Goal: Task Accomplishment & Management: Complete application form

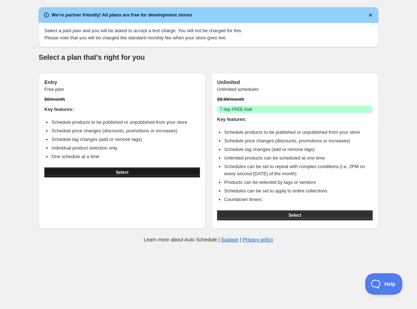
click at [103, 175] on button "Select" at bounding box center [122, 172] width 156 height 10
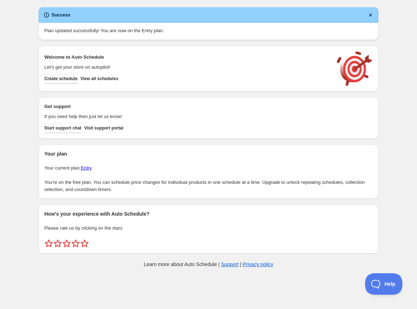
click at [68, 78] on span "Create schedule" at bounding box center [60, 79] width 33 height 6
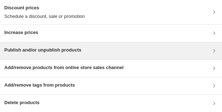
click at [57, 55] on div "Publish and/or unpublish products" at bounding box center [111, 50] width 222 height 17
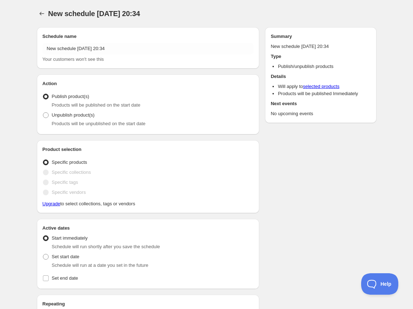
radio input "true"
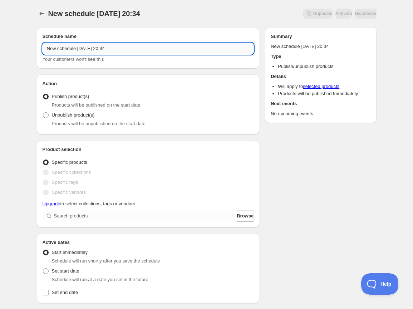
click at [72, 52] on input "New schedule Sep 04 2025 20:34" at bounding box center [148, 48] width 211 height 11
click at [63, 49] on input "New schedule Sep 04 2025 20:34" at bounding box center [148, 48] width 211 height 11
click at [78, 49] on input "New schedule Sep 04 2025 20:34" at bounding box center [148, 48] width 211 height 11
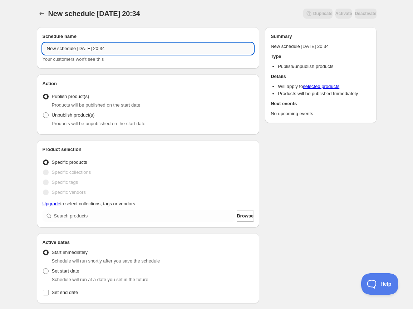
paste input "Week of September 15-21"
type input "Week of September 15-21"
click at [26, 52] on div "Week of September 15-21. This page is ready Week of September 15-21 Duplicate A…" at bounding box center [206, 291] width 413 height 582
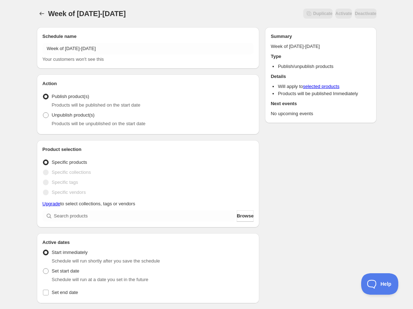
click at [22, 55] on div "Week of September 15-21. This page is ready Week of September 15-21 Duplicate A…" at bounding box center [206, 291] width 413 height 582
click at [44, 116] on span at bounding box center [46, 115] width 6 height 6
click at [43, 113] on input "Unpublish product(s)" at bounding box center [43, 112] width 0 height 0
radio input "true"
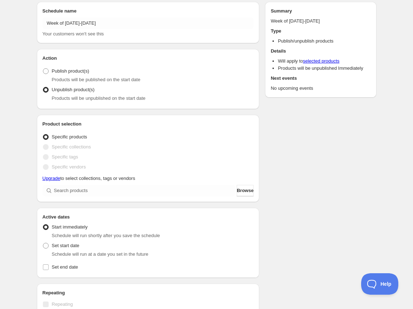
scroll to position [28, 0]
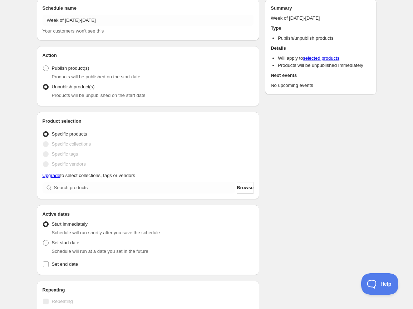
click at [50, 188] on icon at bounding box center [49, 188] width 5 height 5
click at [247, 187] on span "Browse" at bounding box center [245, 187] width 17 height 7
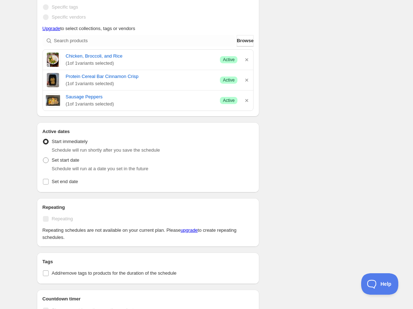
scroll to position [174, 0]
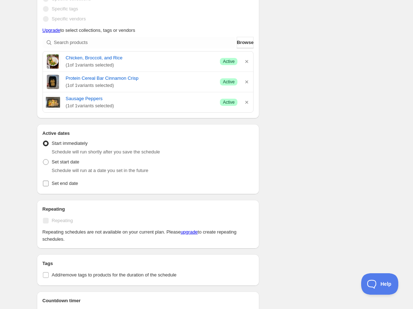
click at [67, 185] on span "Set end date" at bounding box center [65, 183] width 26 height 5
click at [49, 185] on input "Set end date" at bounding box center [46, 184] width 6 height 6
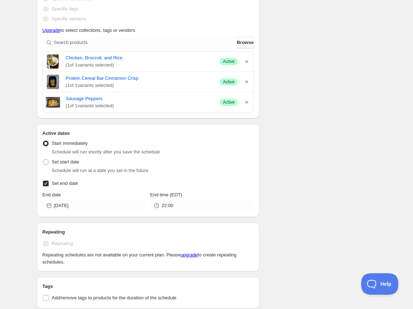
click at [67, 185] on span "Set end date" at bounding box center [65, 183] width 26 height 5
click at [49, 185] on input "Set end date" at bounding box center [46, 184] width 6 height 6
checkbox input "false"
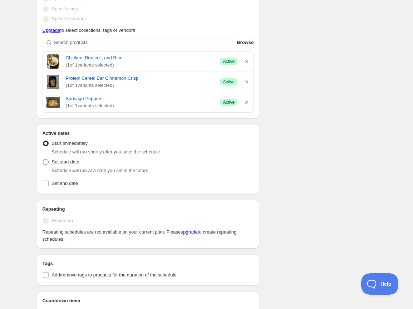
click at [65, 162] on span "Set start date" at bounding box center [66, 161] width 28 height 5
click at [43, 160] on input "Set start date" at bounding box center [43, 159] width 0 height 0
radio input "true"
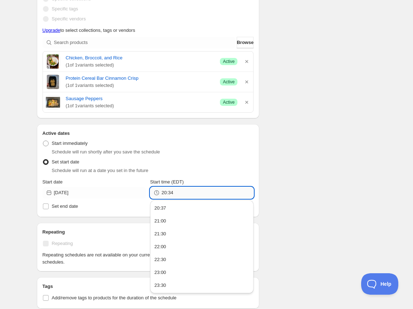
click at [171, 194] on input "20:34" at bounding box center [208, 192] width 92 height 11
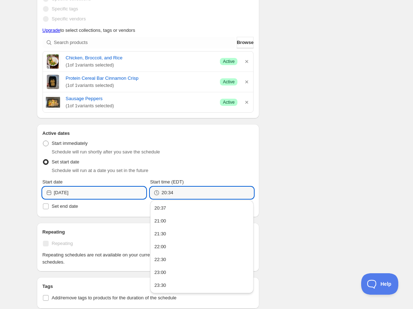
click at [87, 193] on input "2025-09-04" at bounding box center [100, 192] width 92 height 11
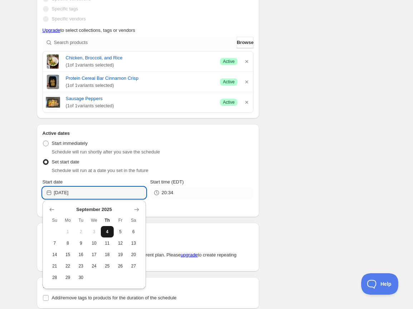
click at [108, 228] on button "4" at bounding box center [107, 231] width 13 height 11
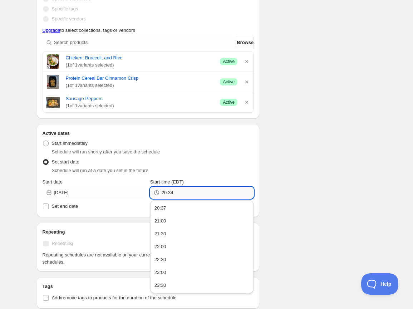
click at [168, 193] on input "20:34" at bounding box center [208, 192] width 92 height 11
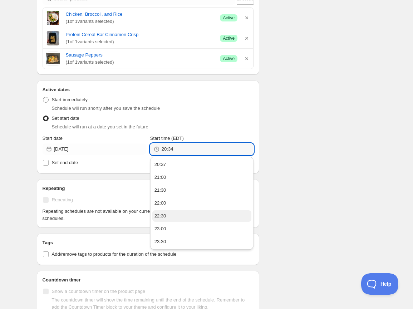
scroll to position [216, 0]
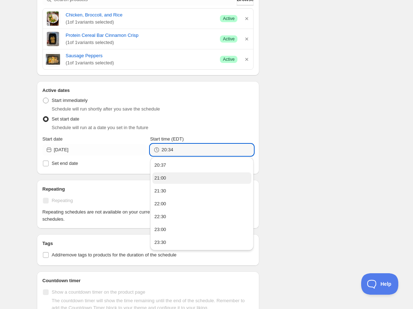
click at [177, 177] on button "21:00" at bounding box center [201, 177] width 99 height 11
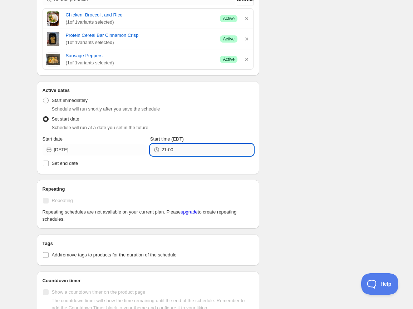
click at [165, 152] on input "21:00" at bounding box center [208, 149] width 92 height 11
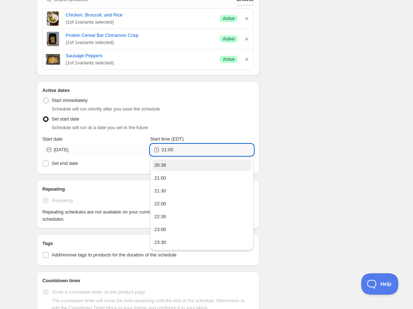
click at [173, 164] on button "20:38" at bounding box center [201, 165] width 99 height 11
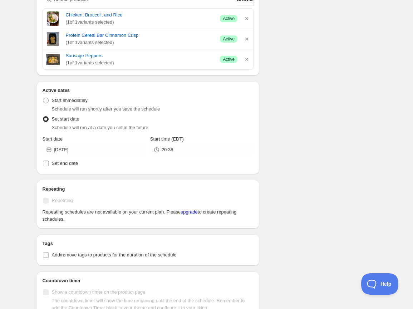
click at [28, 170] on div "Week of September 15-21. This page is ready Week of September 15-21 Duplicate A…" at bounding box center [206, 111] width 357 height 654
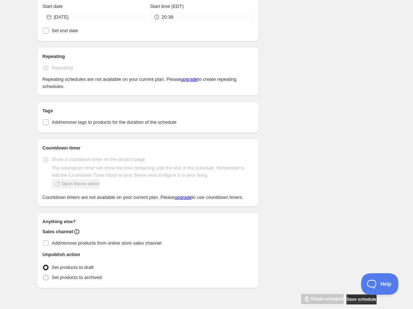
scroll to position [366, 0]
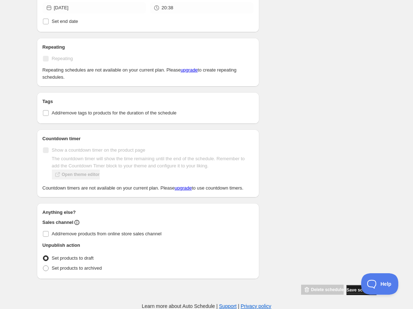
click at [351, 293] on span "Save schedule" at bounding box center [362, 290] width 30 height 6
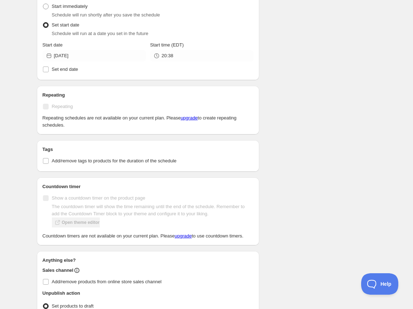
scroll to position [406, 0]
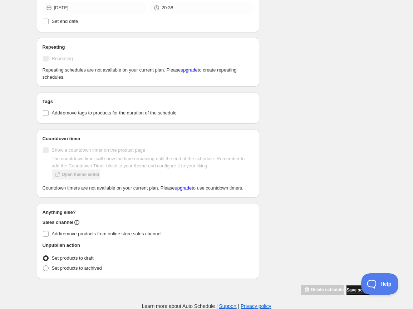
click at [348, 293] on span "Save schedule" at bounding box center [362, 290] width 30 height 6
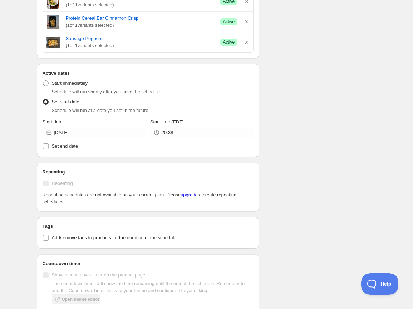
scroll to position [414, 0]
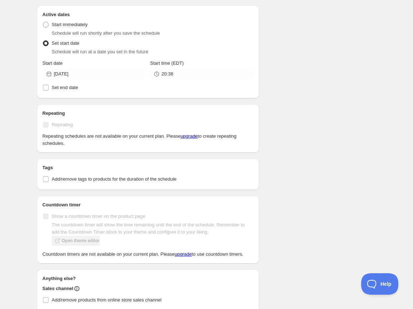
scroll to position [340, 0]
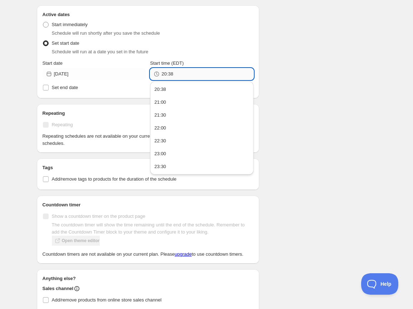
click at [165, 75] on input "20:38" at bounding box center [208, 73] width 92 height 11
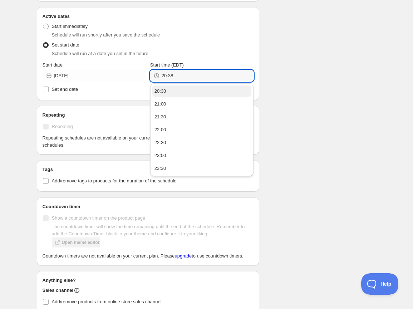
scroll to position [337, 0]
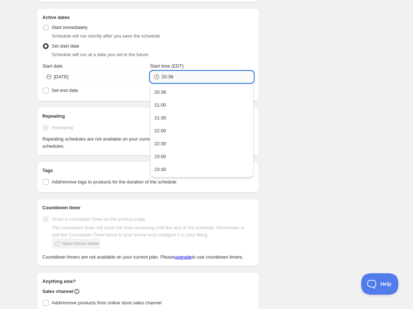
click at [177, 77] on input "20:38" at bounding box center [208, 76] width 92 height 11
click at [308, 84] on div "There were some issues with your form submission End date must be in the future…" at bounding box center [204, 24] width 346 height 681
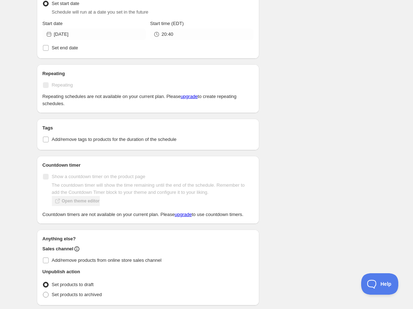
scroll to position [414, 0]
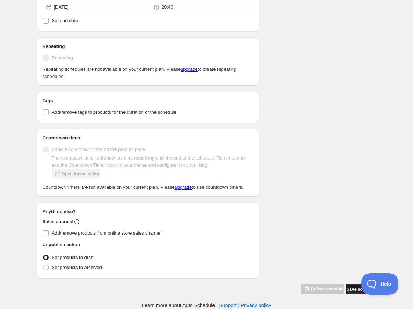
click at [352, 289] on span "Save schedule" at bounding box center [362, 290] width 30 height 6
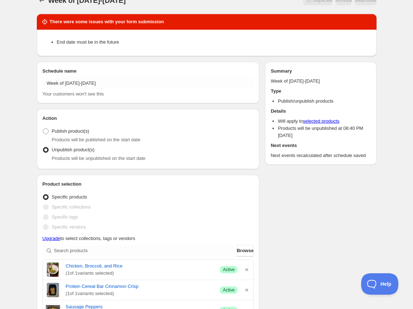
scroll to position [0, 0]
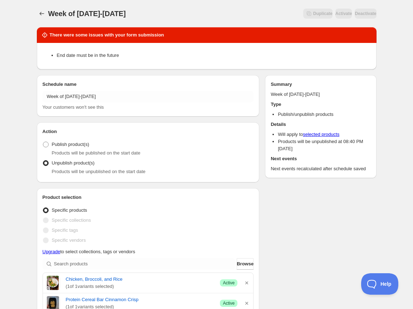
click at [91, 58] on li "End date must be in the future" at bounding box center [214, 55] width 314 height 7
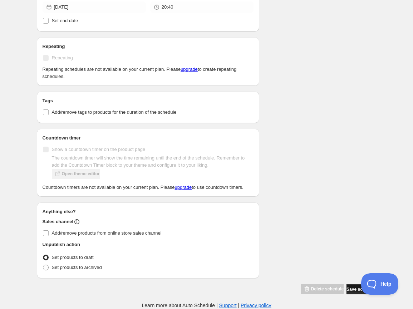
click at [348, 291] on span "Save schedule" at bounding box center [362, 290] width 30 height 6
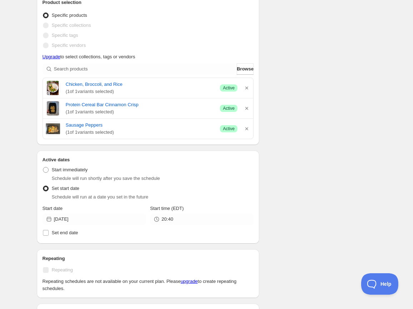
scroll to position [186, 0]
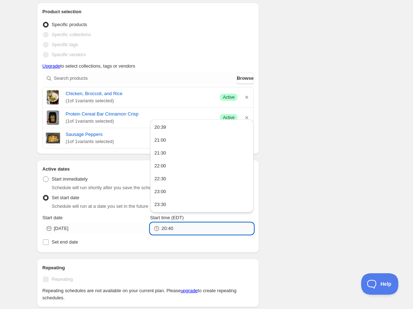
click at [174, 229] on input "20:40" at bounding box center [208, 228] width 92 height 11
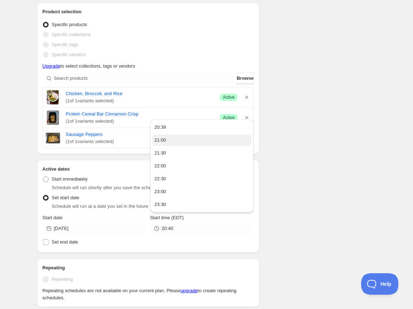
click at [180, 140] on button "21:00" at bounding box center [201, 140] width 99 height 11
type input "21:00"
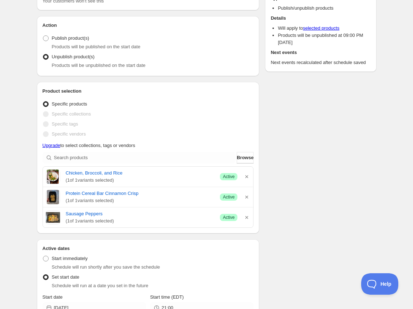
scroll to position [0, 0]
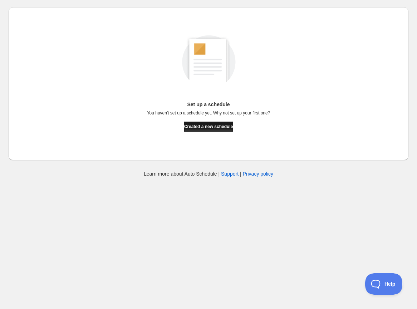
click at [209, 128] on span "Created a new schedule" at bounding box center [208, 127] width 49 height 6
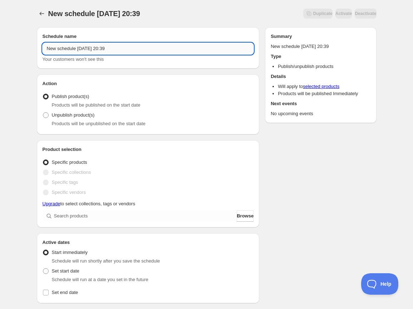
click at [80, 49] on input "New schedule Sep 04 2025 20:39" at bounding box center [148, 48] width 211 height 11
paste input "Week of September 15-21"
type input "Week of September 15-21"
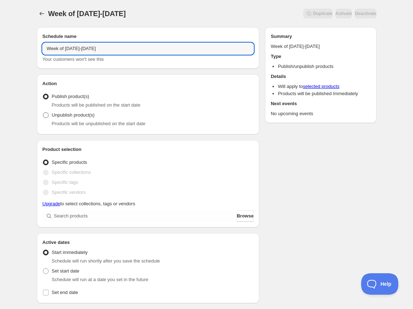
click at [44, 117] on span at bounding box center [46, 115] width 6 height 6
click at [43, 113] on input "Unpublish product(s)" at bounding box center [43, 112] width 0 height 0
radio input "true"
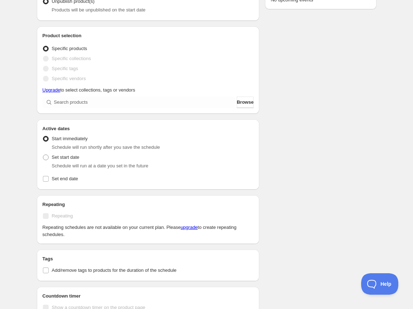
scroll to position [118, 0]
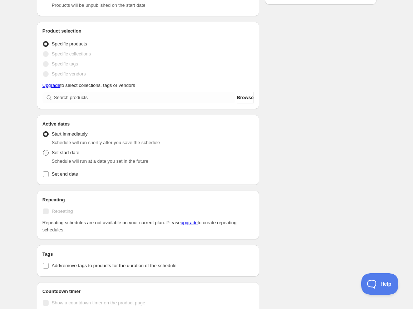
click at [46, 152] on span at bounding box center [46, 153] width 6 height 6
click at [43, 150] on input "Set start date" at bounding box center [43, 150] width 0 height 0
radio input "true"
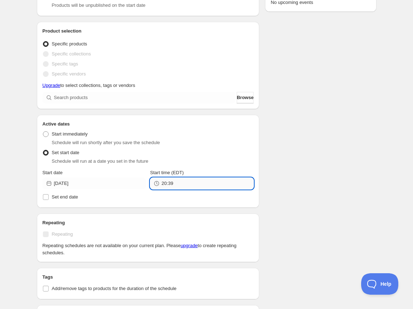
click at [185, 186] on input "20:39" at bounding box center [208, 183] width 92 height 11
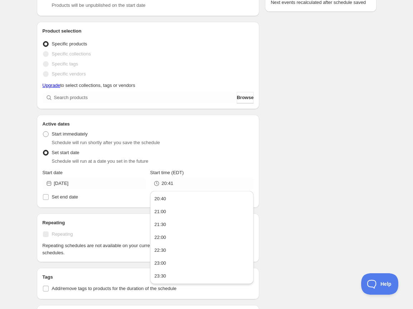
click at [288, 179] on div "Schedule name Week of September 15-21 Your customers won't see this Action Acti…" at bounding box center [204, 187] width 346 height 568
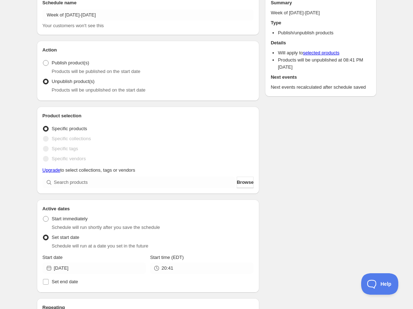
scroll to position [26, 0]
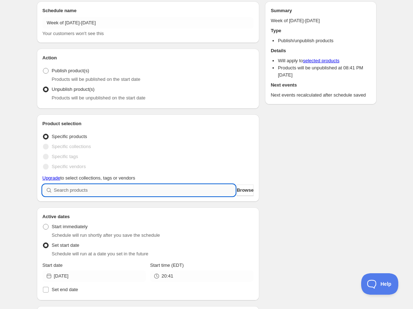
click at [110, 187] on input "search" at bounding box center [145, 190] width 182 height 11
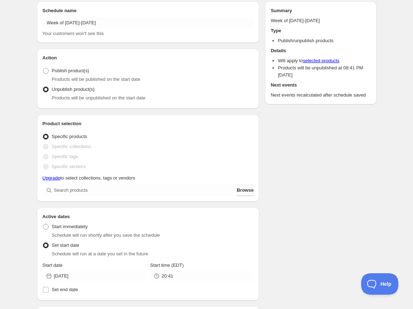
click at [243, 192] on span "Browse" at bounding box center [245, 190] width 17 height 7
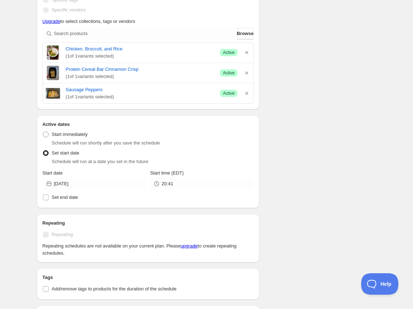
scroll to position [193, 0]
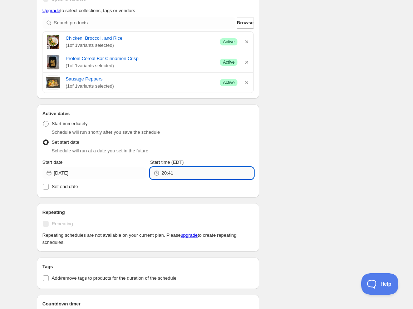
click at [186, 176] on input "20:41" at bounding box center [208, 172] width 92 height 11
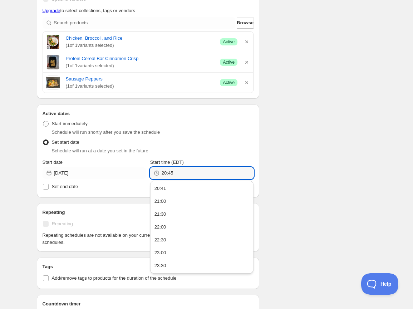
type input "20:45"
click at [289, 180] on div "Schedule name Week of September 15-21 Your customers won't see this Action Acti…" at bounding box center [204, 144] width 346 height 633
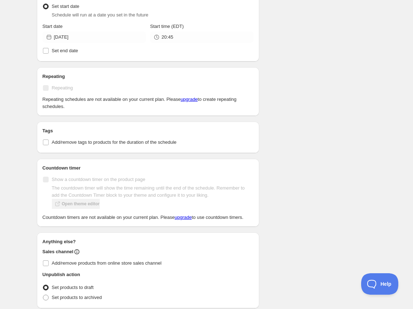
scroll to position [366, 0]
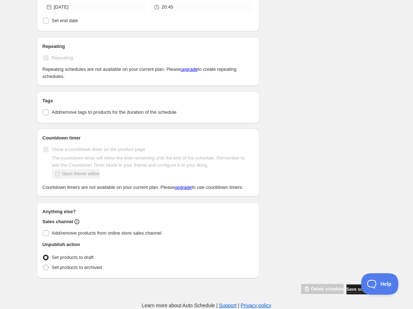
click at [347, 288] on span "Save schedule" at bounding box center [362, 290] width 30 height 6
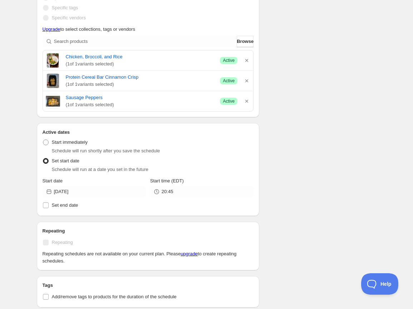
scroll to position [252, 0]
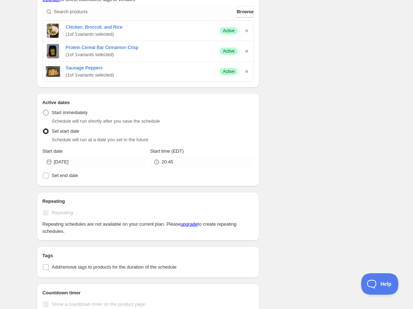
click at [46, 115] on span at bounding box center [46, 113] width 6 height 6
click at [43, 110] on input "Start immediately" at bounding box center [43, 110] width 0 height 0
radio input "true"
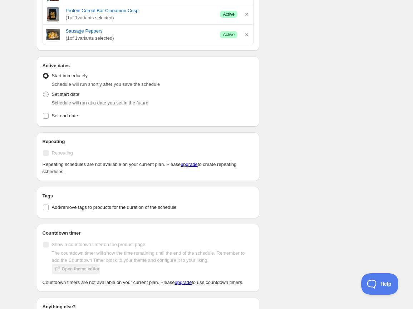
scroll to position [391, 0]
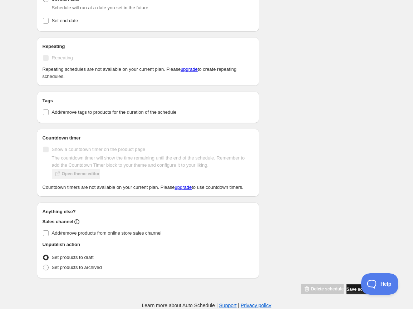
click at [352, 289] on span "Save schedule" at bounding box center [362, 290] width 30 height 6
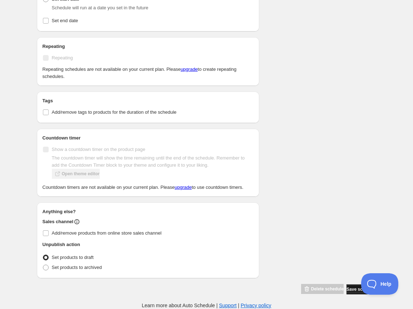
click at [352, 289] on span "Save schedule" at bounding box center [362, 290] width 30 height 6
drag, startPoint x: 352, startPoint y: 289, endPoint x: 342, endPoint y: 261, distance: 29.2
click at [351, 288] on span "Save schedule" at bounding box center [362, 290] width 30 height 6
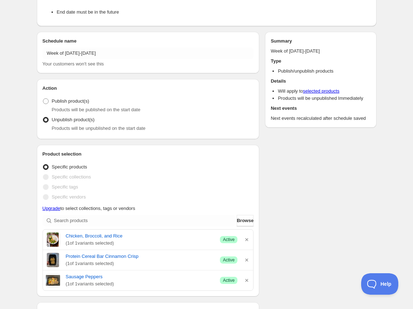
scroll to position [0, 0]
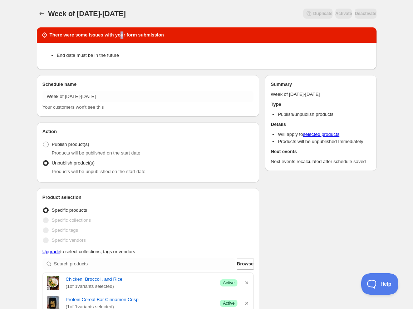
click at [123, 36] on h2 "There were some issues with your form submission" at bounding box center [107, 34] width 114 height 7
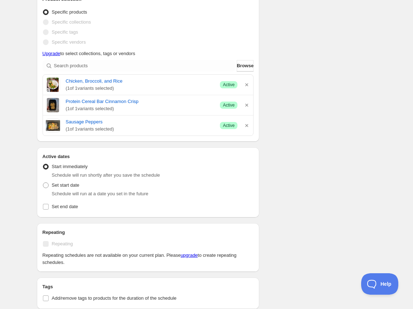
scroll to position [200, 0]
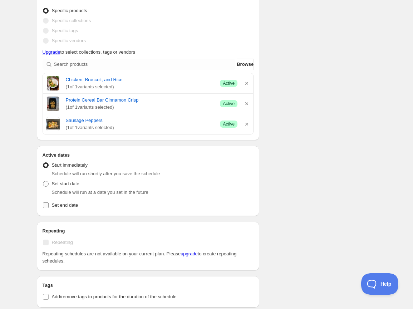
click at [57, 206] on span "Set end date" at bounding box center [65, 205] width 26 height 5
click at [49, 206] on input "Set end date" at bounding box center [46, 206] width 6 height 6
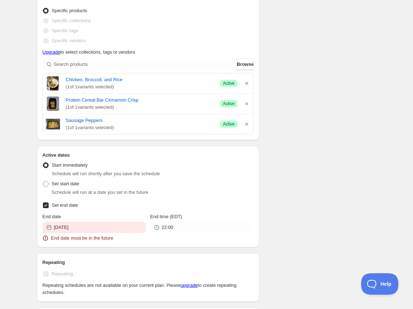
click at [57, 206] on span "Set end date" at bounding box center [65, 205] width 26 height 5
click at [49, 206] on input "Set end date" at bounding box center [46, 206] width 6 height 6
checkbox input "false"
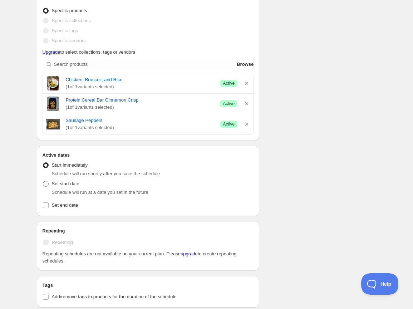
click at [63, 167] on span "Start immediately" at bounding box center [70, 164] width 36 height 5
click at [43, 163] on input "Start immediately" at bounding box center [43, 162] width 0 height 0
click at [68, 184] on span "Set start date" at bounding box center [66, 183] width 28 height 5
click at [43, 181] on input "Set start date" at bounding box center [43, 181] width 0 height 0
radio input "true"
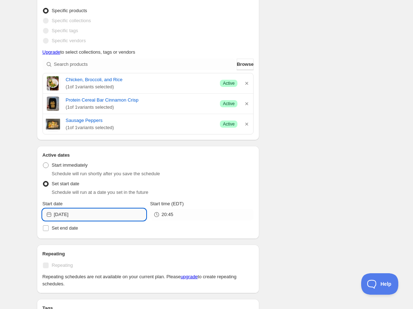
click at [99, 216] on input "2025-09-04" at bounding box center [100, 214] width 92 height 11
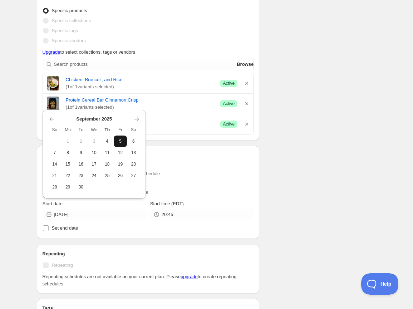
click at [121, 143] on span "5" at bounding box center [121, 141] width 8 height 6
type input "2025-09-05"
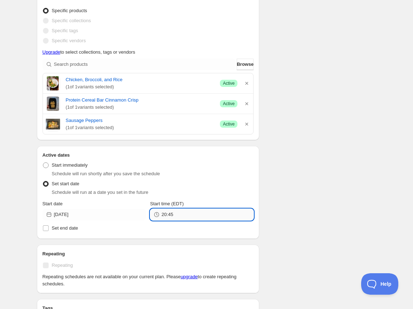
click at [179, 211] on input "20:45" at bounding box center [208, 214] width 92 height 11
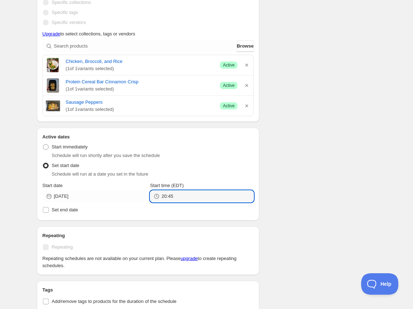
scroll to position [269, 0]
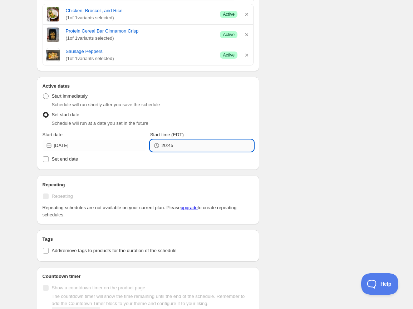
click at [178, 146] on input "20:45" at bounding box center [208, 145] width 92 height 11
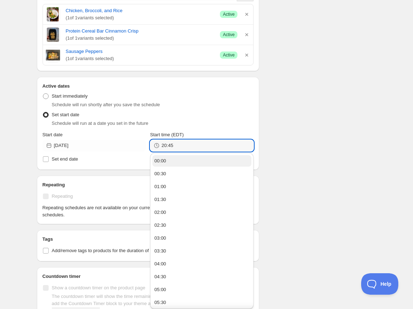
click at [175, 160] on button "00:00" at bounding box center [201, 160] width 99 height 11
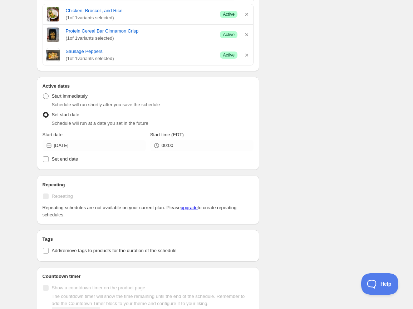
type input "00:00"
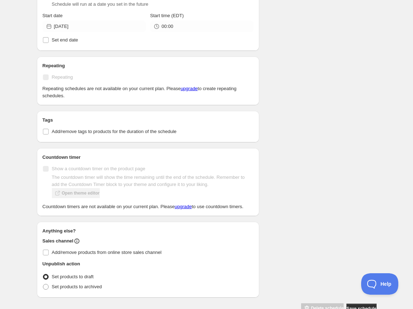
scroll to position [414, 0]
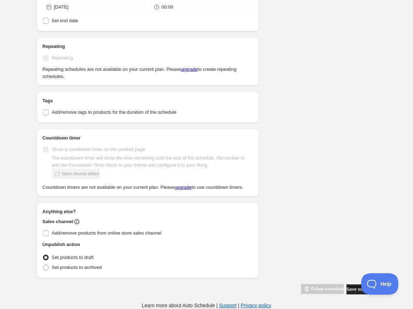
click at [349, 292] on span "Save schedule" at bounding box center [362, 290] width 30 height 6
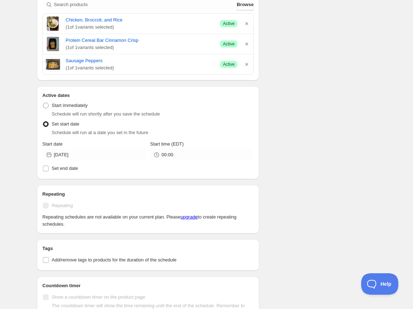
scroll to position [260, 0]
click at [50, 167] on label "Set end date" at bounding box center [148, 168] width 211 height 10
click at [49, 167] on input "Set end date" at bounding box center [46, 168] width 6 height 6
checkbox input "true"
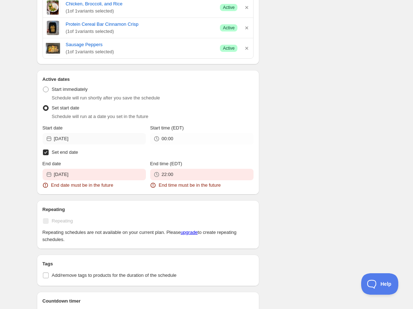
scroll to position [276, 0]
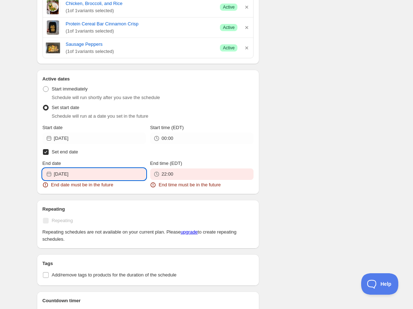
click at [98, 176] on input "2025-09-03" at bounding box center [100, 174] width 92 height 11
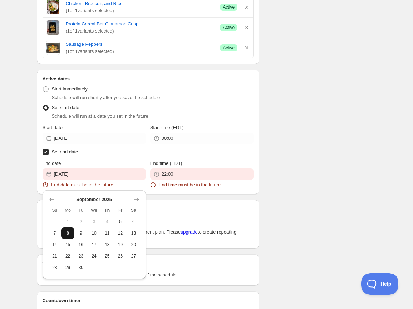
click at [68, 234] on span "8" at bounding box center [68, 233] width 8 height 6
type input "2025-09-08"
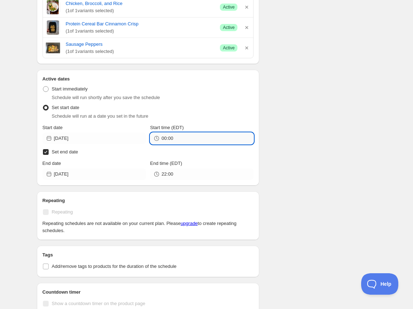
click at [184, 137] on input "00:00" at bounding box center [208, 138] width 92 height 11
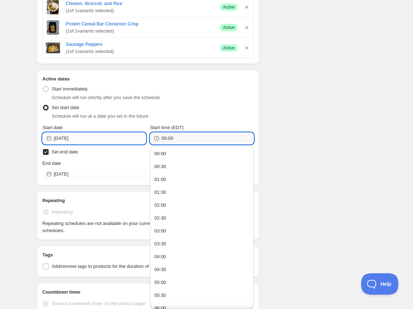
click at [99, 140] on input "2025-09-05" at bounding box center [100, 138] width 92 height 11
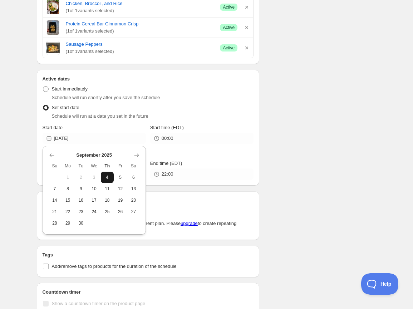
click at [107, 176] on span "4" at bounding box center [108, 178] width 8 height 6
type input "2025-09-04"
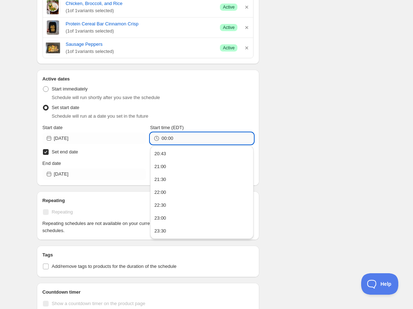
click at [181, 137] on input "00:00" at bounding box center [208, 138] width 92 height 11
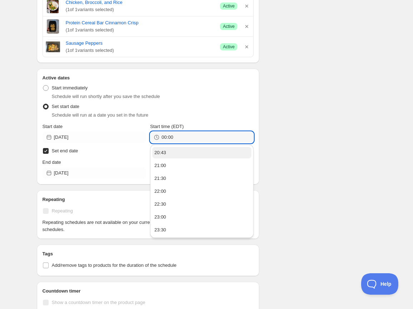
scroll to position [277, 0]
click at [175, 152] on div "20:43 21:00 21:30 22:00 22:30 23:00 23:30" at bounding box center [201, 190] width 103 height 95
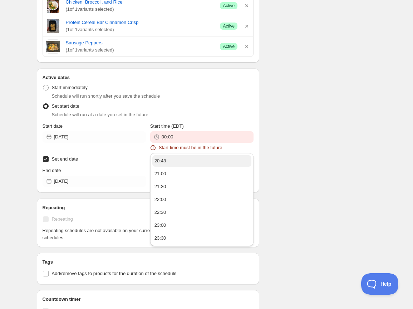
click at [170, 160] on button "20:43" at bounding box center [201, 160] width 99 height 11
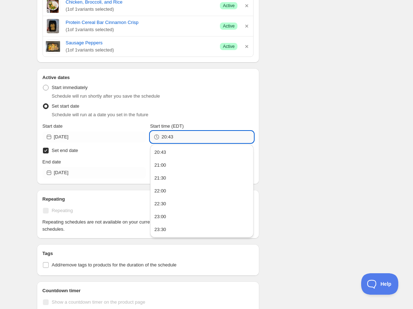
click at [184, 135] on input "20:43" at bounding box center [208, 136] width 92 height 11
click at [302, 148] on div "There were some issues with your form submission End date must be in the future…" at bounding box center [204, 95] width 346 height 703
click at [179, 137] on input "20:50" at bounding box center [208, 136] width 92 height 11
type input "20:44"
click at [287, 155] on div "There were some issues with your form submission End date must be in the future…" at bounding box center [204, 95] width 346 height 703
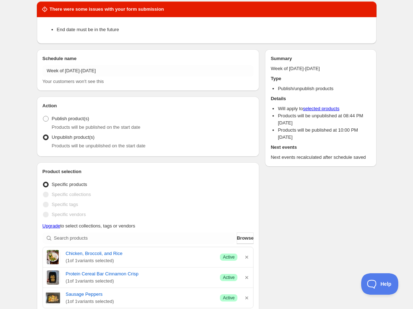
scroll to position [0, 0]
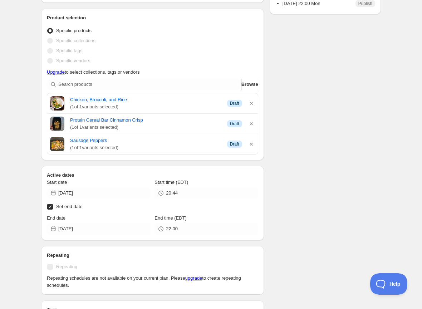
scroll to position [132, 0]
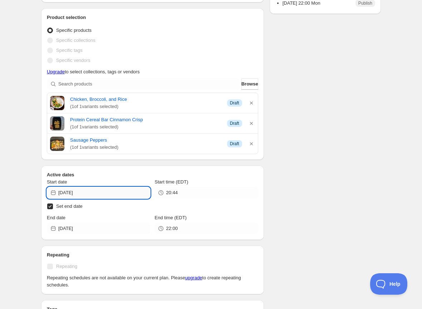
click at [98, 194] on input "2025-09-04" at bounding box center [104, 192] width 92 height 11
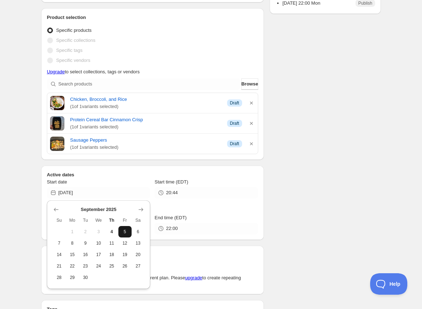
click at [125, 232] on span "5" at bounding box center [125, 232] width 8 height 6
type input "2025-09-05"
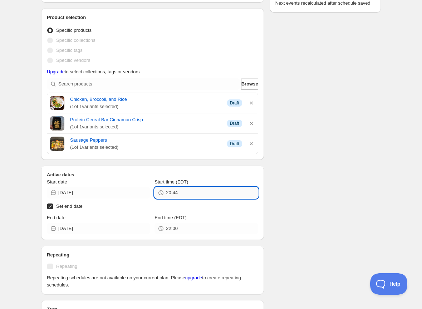
click at [181, 194] on input "20:44" at bounding box center [212, 192] width 92 height 11
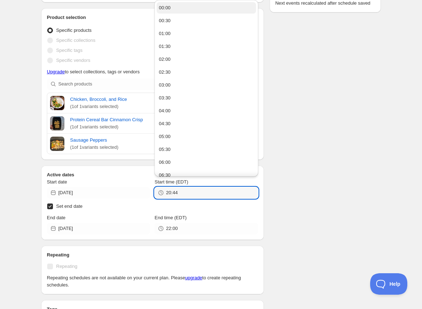
click at [177, 13] on button "00:00" at bounding box center [206, 7] width 99 height 11
type input "00:00"
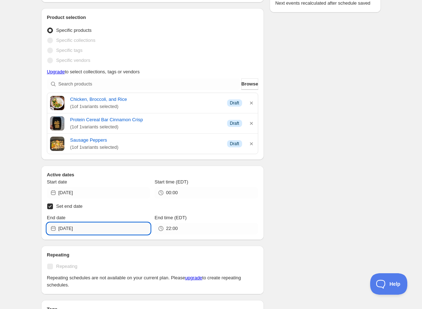
click at [100, 228] on input "2025-09-08" at bounding box center [104, 228] width 92 height 11
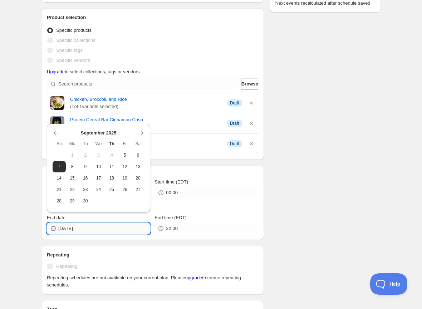
click at [106, 229] on input "2025-09-08" at bounding box center [104, 228] width 92 height 11
click at [157, 207] on label "Set end date" at bounding box center [152, 206] width 211 height 10
click at [53, 207] on input "Set end date" at bounding box center [50, 207] width 6 height 6
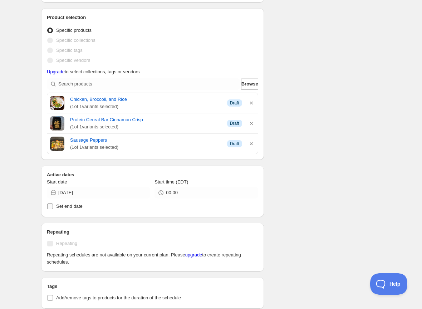
click at [65, 207] on span "Set end date" at bounding box center [69, 206] width 26 height 5
click at [53, 207] on input "Set end date" at bounding box center [50, 207] width 6 height 6
checkbox input "true"
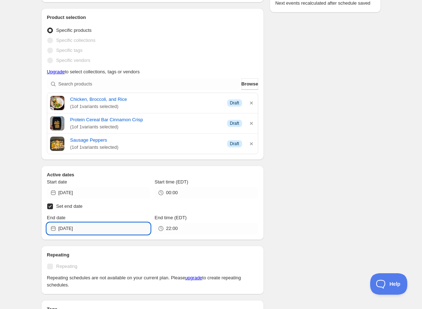
click at [88, 226] on input "2025-09-08" at bounding box center [104, 228] width 92 height 11
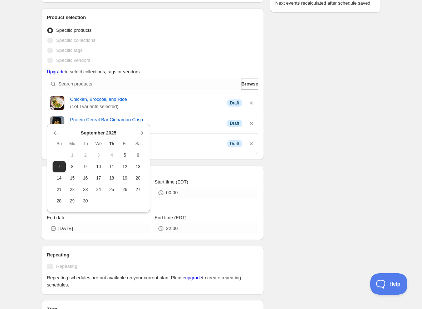
click at [9, 209] on div "Week of September 15-21. This page is ready Week of September 15-21 Running Dup…" at bounding box center [211, 206] width 422 height 677
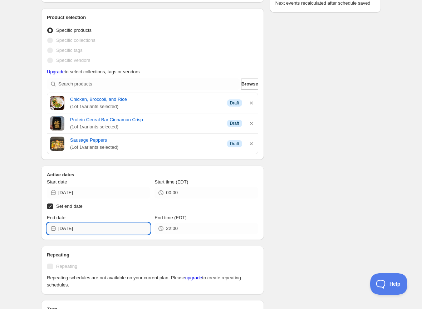
click at [74, 225] on input "2025-09-08" at bounding box center [104, 228] width 92 height 11
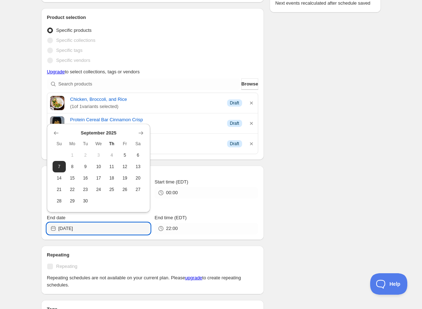
click at [21, 211] on div "Week of September 15-21. This page is ready Week of September 15-21 Running Dup…" at bounding box center [211, 206] width 422 height 677
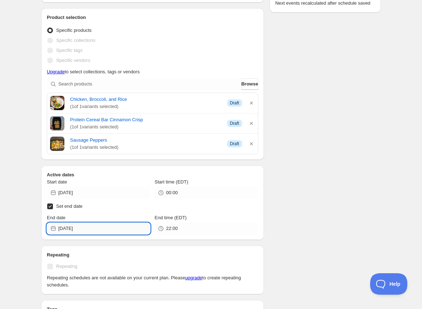
click at [82, 232] on input "2025-09-08" at bounding box center [104, 228] width 92 height 11
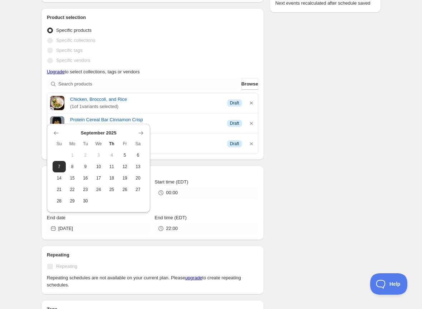
click at [25, 223] on div "Week of September 15-21. This page is ready Week of September 15-21 Running Dup…" at bounding box center [211, 206] width 422 height 677
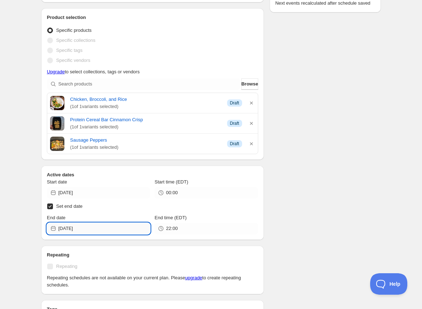
click at [89, 229] on input "2025-09-08" at bounding box center [104, 228] width 92 height 11
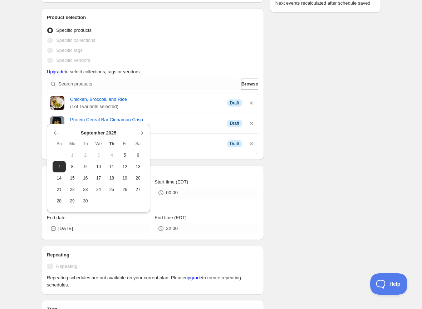
click at [24, 205] on div "Week of September 15-21. This page is ready Week of September 15-21 Running Dup…" at bounding box center [211, 206] width 422 height 677
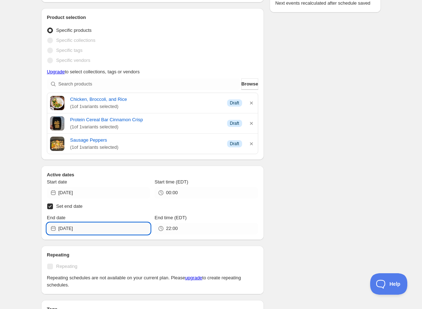
click at [77, 231] on input "2025-09-08" at bounding box center [104, 228] width 92 height 11
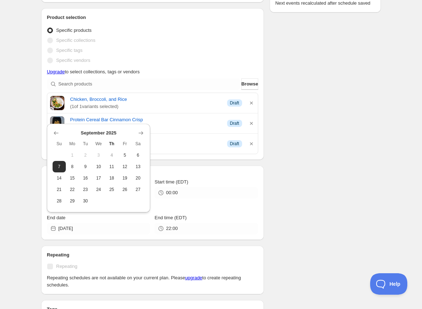
click at [28, 203] on div "Week of September 15-21. This page is ready Week of September 15-21 Running Dup…" at bounding box center [211, 206] width 422 height 677
click at [84, 231] on input "2025-09-08" at bounding box center [104, 228] width 92 height 11
click at [20, 215] on div "Week of September 15-21. This page is ready Week of September 15-21 Running Dup…" at bounding box center [211, 206] width 422 height 677
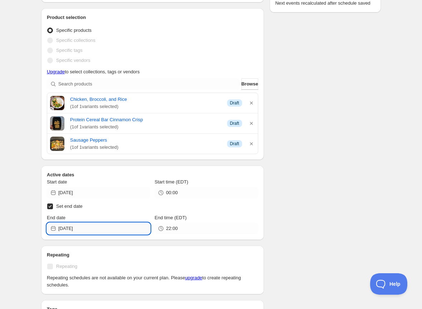
click at [79, 230] on input "2025-09-08" at bounding box center [104, 228] width 92 height 11
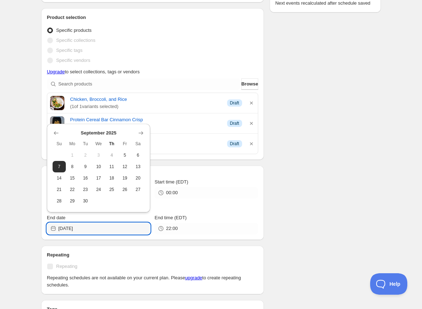
click at [13, 213] on div "Week of September 15-21. This page is ready Week of September 15-21 Running Dup…" at bounding box center [211, 206] width 422 height 677
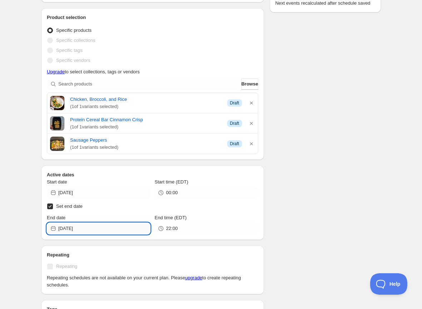
click at [74, 233] on input "2025-09-08" at bounding box center [104, 228] width 92 height 11
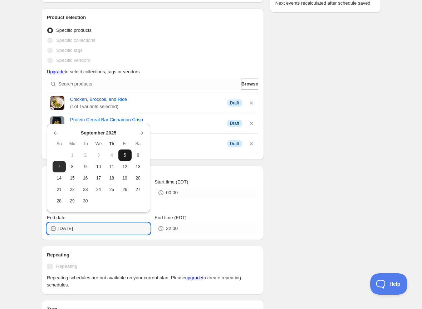
click at [127, 159] on button "5" at bounding box center [124, 155] width 13 height 11
type input "2025-09-05"
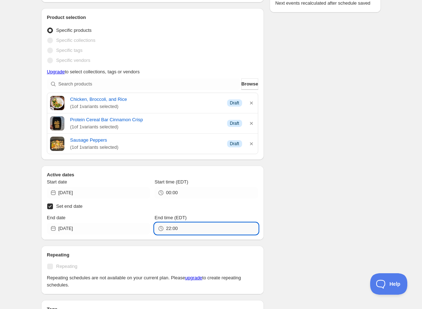
click at [177, 226] on input "22:00" at bounding box center [212, 228] width 92 height 11
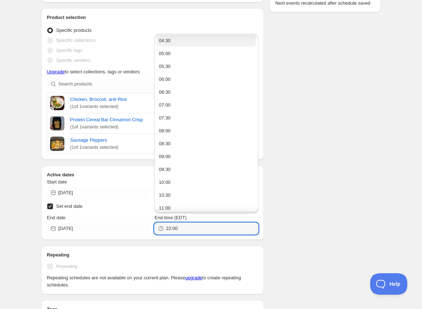
scroll to position [114, 0]
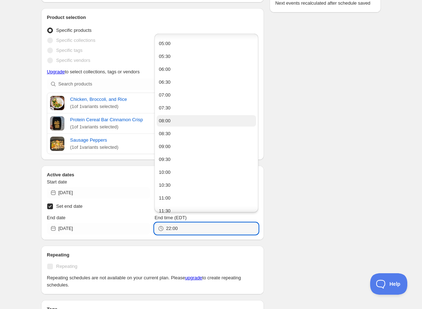
click at [184, 122] on button "08:00" at bounding box center [206, 120] width 99 height 11
type input "08:00"
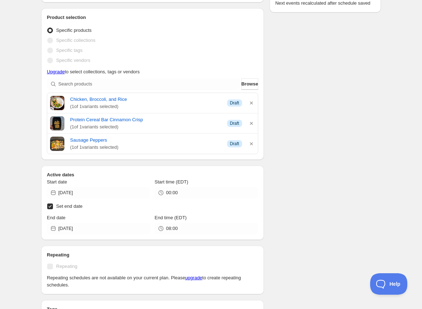
click at [9, 199] on div "Week of September 15-21. This page is ready Week of September 15-21 Running Dup…" at bounding box center [211, 206] width 422 height 677
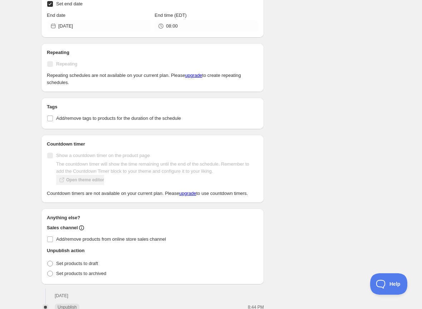
scroll to position [374, 0]
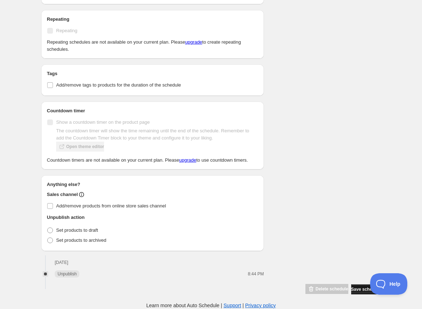
click at [359, 289] on span "Save schedule" at bounding box center [366, 290] width 30 height 6
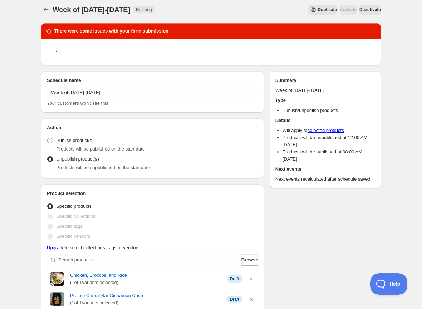
scroll to position [0, 0]
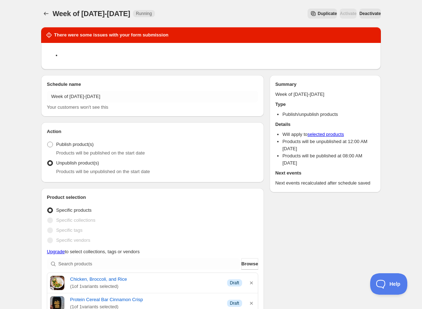
click at [369, 13] on span "Deactivate" at bounding box center [370, 14] width 21 height 6
click at [340, 14] on span "Activate" at bounding box center [348, 14] width 17 height 6
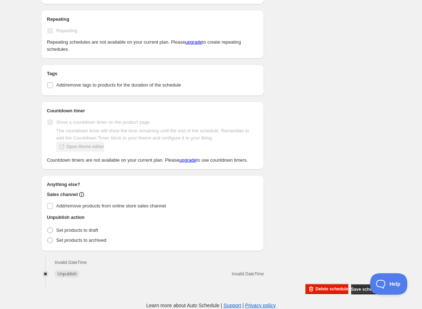
scroll to position [425, 0]
click at [361, 291] on span "Save schedule" at bounding box center [366, 290] width 30 height 6
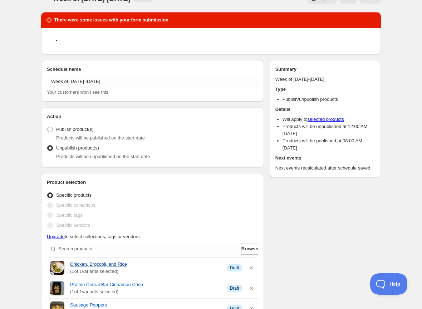
scroll to position [0, 0]
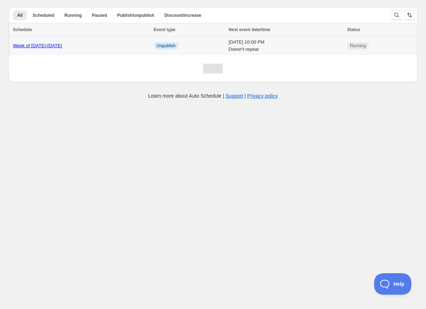
click at [79, 47] on div "Week of September 15-21" at bounding box center [81, 45] width 137 height 7
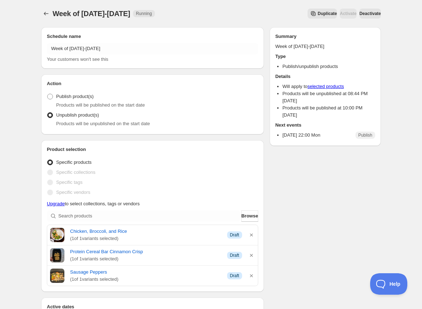
click at [360, 14] on span "Deactivate" at bounding box center [370, 14] width 21 height 6
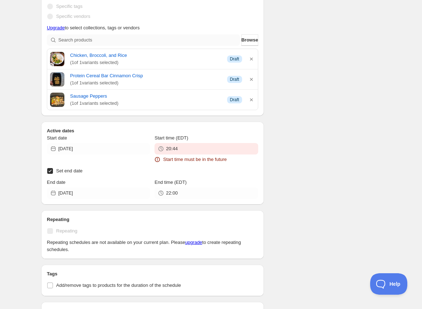
scroll to position [254, 0]
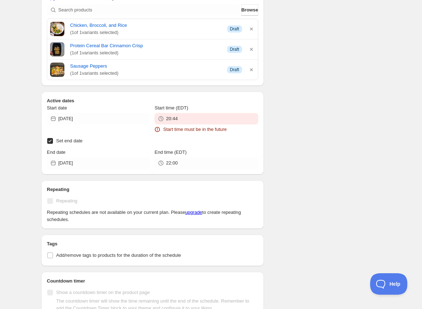
type input "2025-09-02"
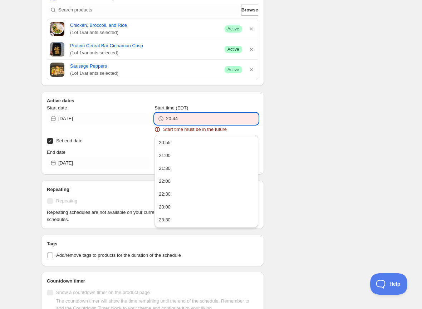
click at [185, 118] on input "20:44" at bounding box center [212, 118] width 92 height 11
click at [127, 117] on input "2025-09-04" at bounding box center [104, 118] width 92 height 11
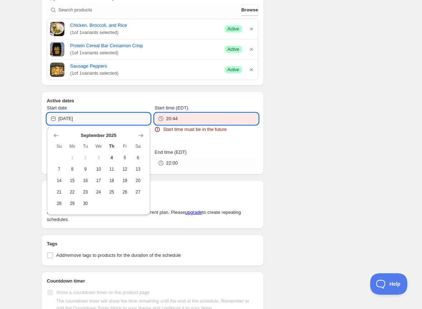
click at [175, 118] on input "20:44" at bounding box center [212, 118] width 92 height 11
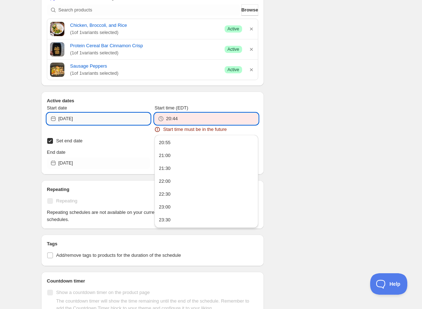
click at [108, 118] on input "2025-09-04" at bounding box center [104, 118] width 92 height 11
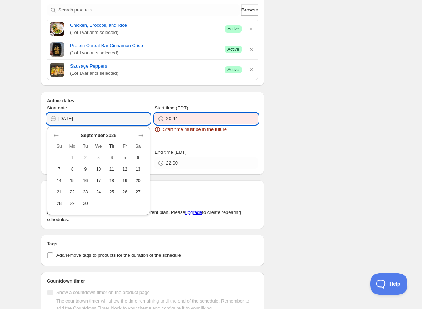
click at [179, 119] on input "20:44" at bounding box center [212, 118] width 92 height 11
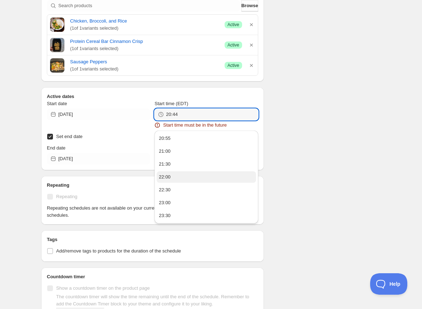
scroll to position [258, 0]
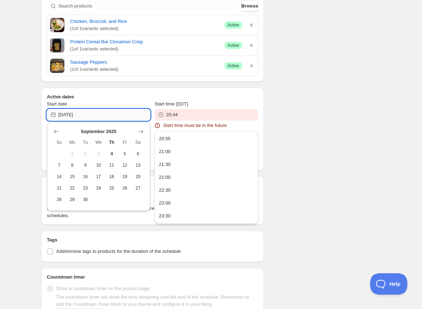
click at [89, 115] on input "2025-09-04" at bounding box center [104, 114] width 92 height 11
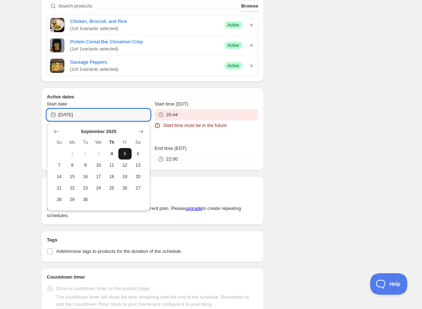
click at [123, 154] on span "5" at bounding box center [125, 154] width 8 height 6
type input "2025-09-05"
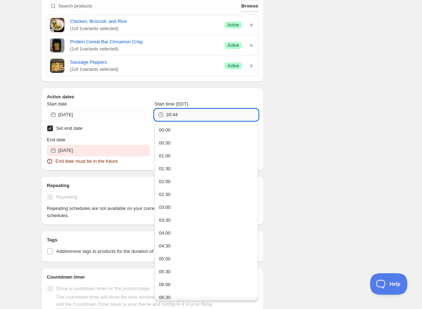
click at [182, 112] on input "20:44" at bounding box center [212, 114] width 92 height 11
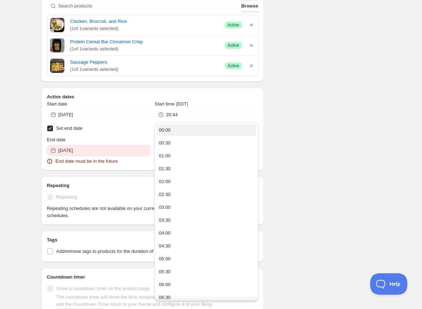
click at [174, 129] on button "00:00" at bounding box center [206, 130] width 99 height 11
type input "00:00"
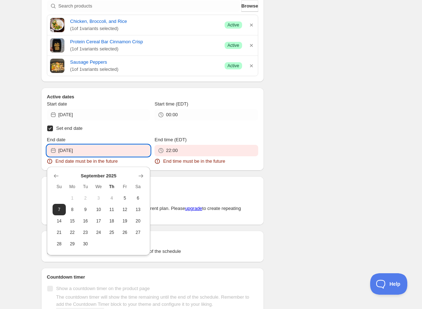
click at [104, 151] on input "2025-09-02" at bounding box center [104, 150] width 92 height 11
click at [129, 200] on button "5" at bounding box center [124, 197] width 13 height 11
type input "2025-09-05"
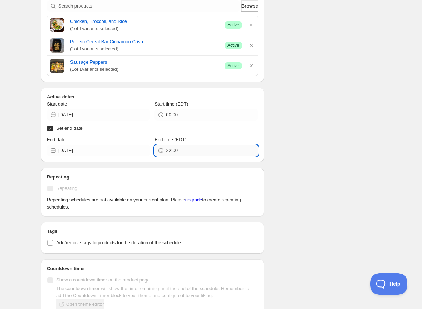
click at [205, 150] on input "22:00" at bounding box center [212, 150] width 92 height 11
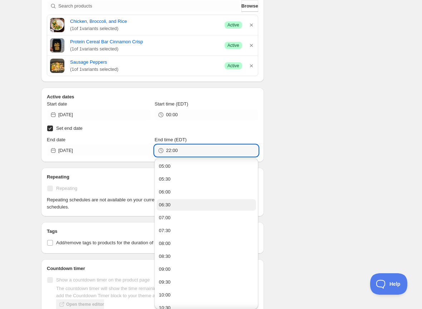
scroll to position [116, 0]
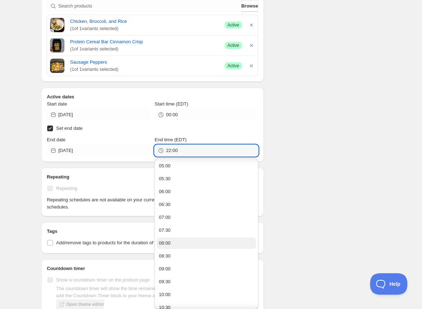
click at [190, 241] on button "08:00" at bounding box center [206, 243] width 99 height 11
type input "08:00"
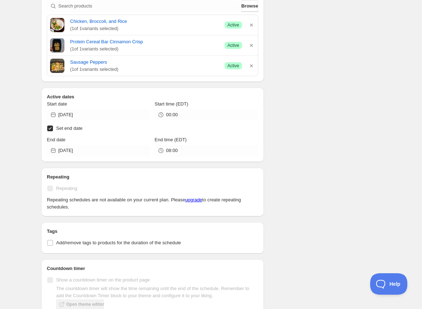
click at [139, 135] on div "Start date 2025-09-05 Start time (EDT) 00:00 Set end date End date 2025-09-05 E…" at bounding box center [152, 129] width 211 height 56
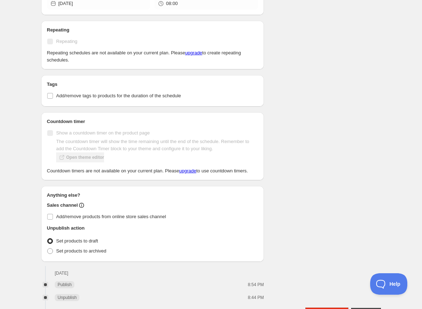
scroll to position [435, 0]
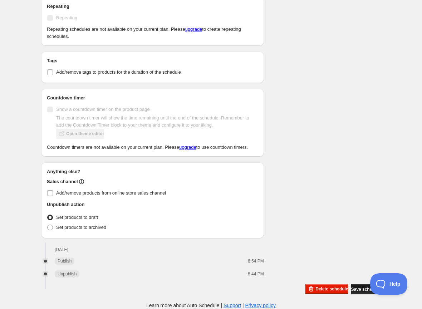
click at [358, 291] on span "Save schedule" at bounding box center [366, 290] width 30 height 6
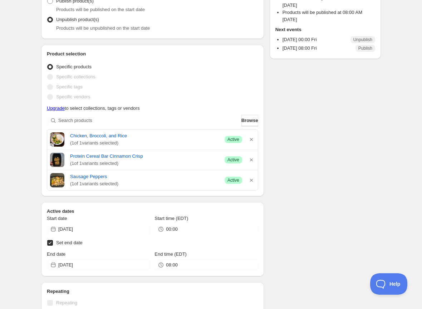
scroll to position [0, 0]
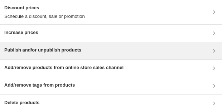
click at [122, 54] on div "Publish and/or unpublish products" at bounding box center [110, 51] width 213 height 9
